Goal: Transaction & Acquisition: Purchase product/service

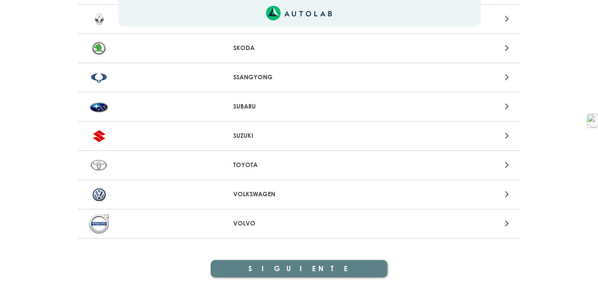
scroll to position [952, 0]
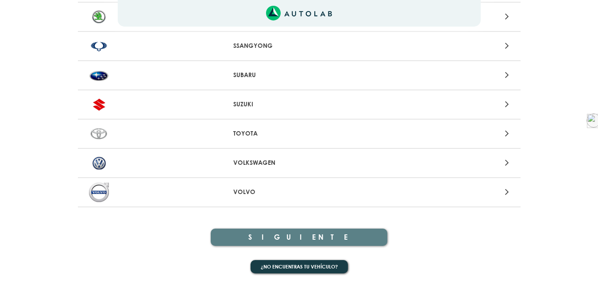
click at [508, 164] on icon at bounding box center [507, 163] width 4 height 12
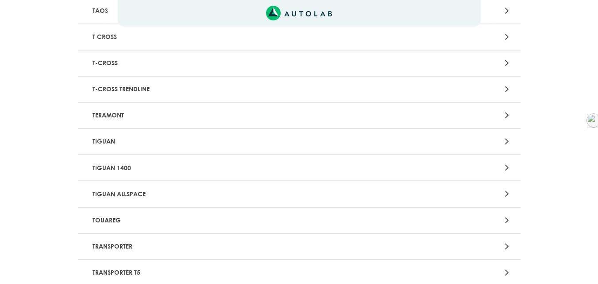
scroll to position [1373, 0]
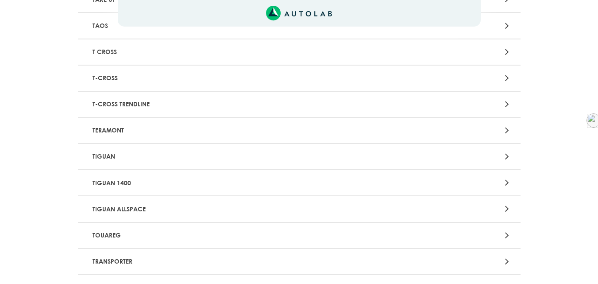
click at [509, 75] on icon at bounding box center [507, 78] width 4 height 12
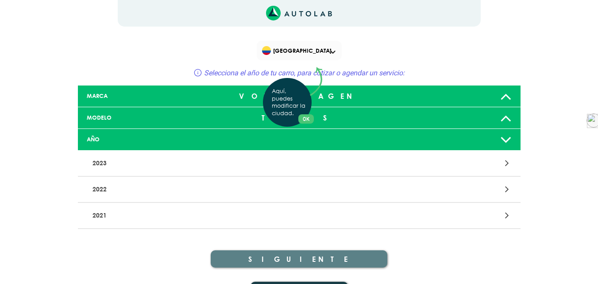
click at [508, 213] on div "Aquí, puedes modificar la ciudad. OK .aex,.bex{fill:none!important;stroke:#50c4…" at bounding box center [299, 142] width 598 height 284
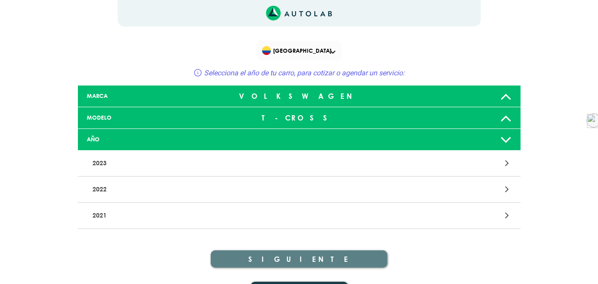
click at [507, 219] on div at bounding box center [444, 215] width 145 height 12
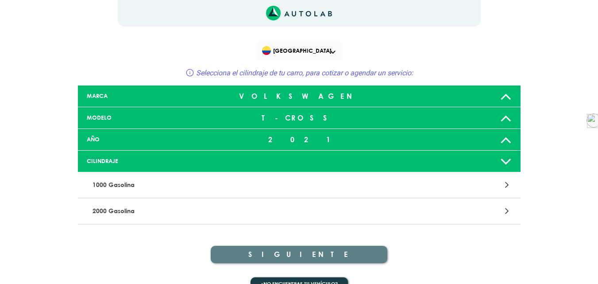
click at [297, 137] on div "2021" at bounding box center [299, 140] width 146 height 18
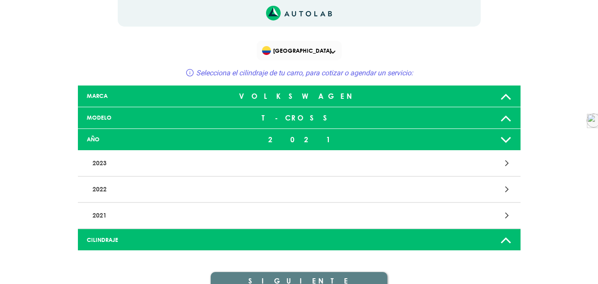
click at [506, 191] on icon at bounding box center [507, 189] width 4 height 12
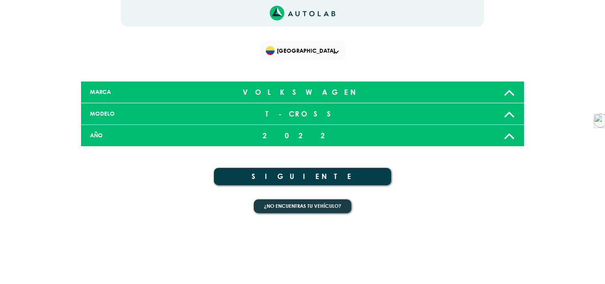
click at [283, 174] on button "SIGUIENTE" at bounding box center [302, 176] width 177 height 17
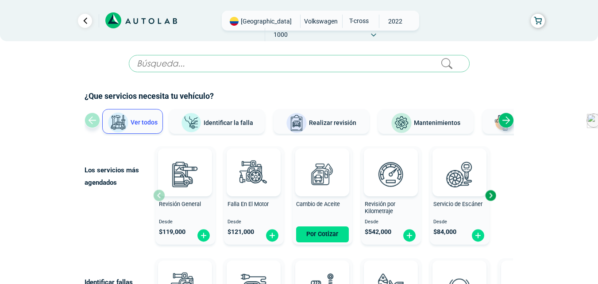
click at [146, 20] on icon at bounding box center [141, 20] width 72 height 16
